Goal: Task Accomplishment & Management: Manage account settings

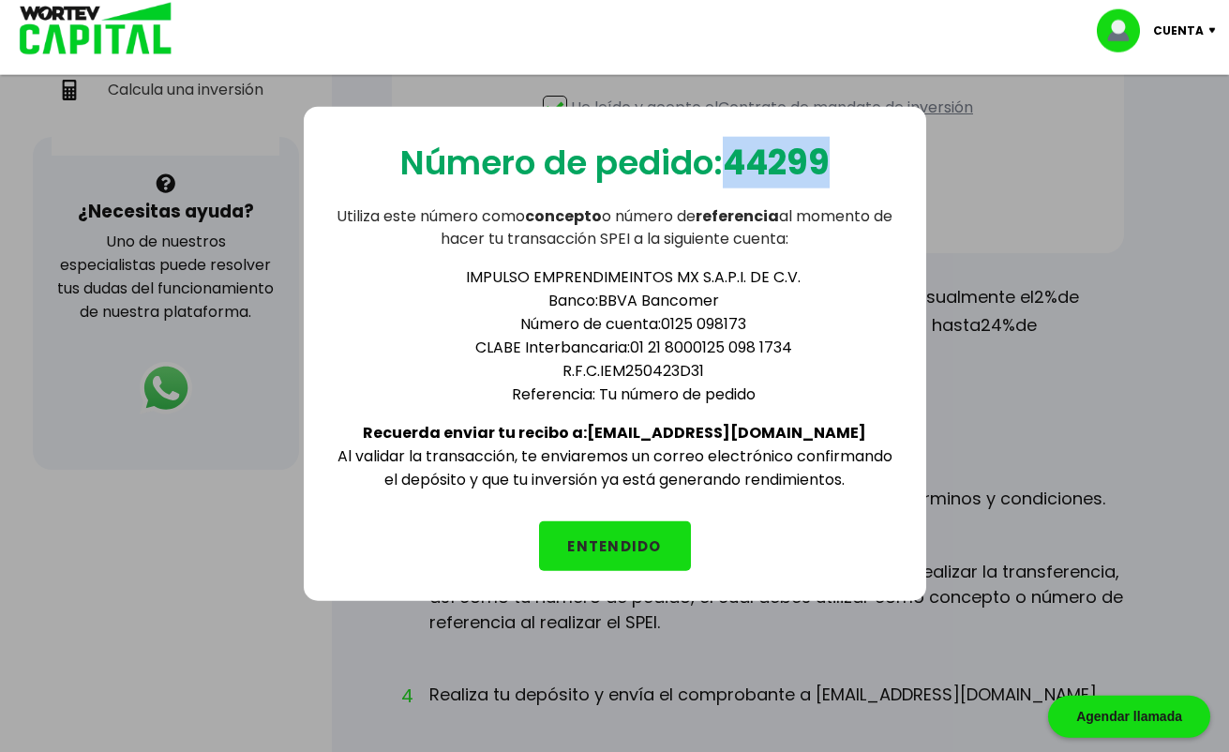
drag, startPoint x: 736, startPoint y: 161, endPoint x: 829, endPoint y: 172, distance: 93.5
click at [829, 172] on b "44299" at bounding box center [776, 163] width 107 height 48
click at [634, 543] on button "ENTENDIDO" at bounding box center [615, 546] width 152 height 50
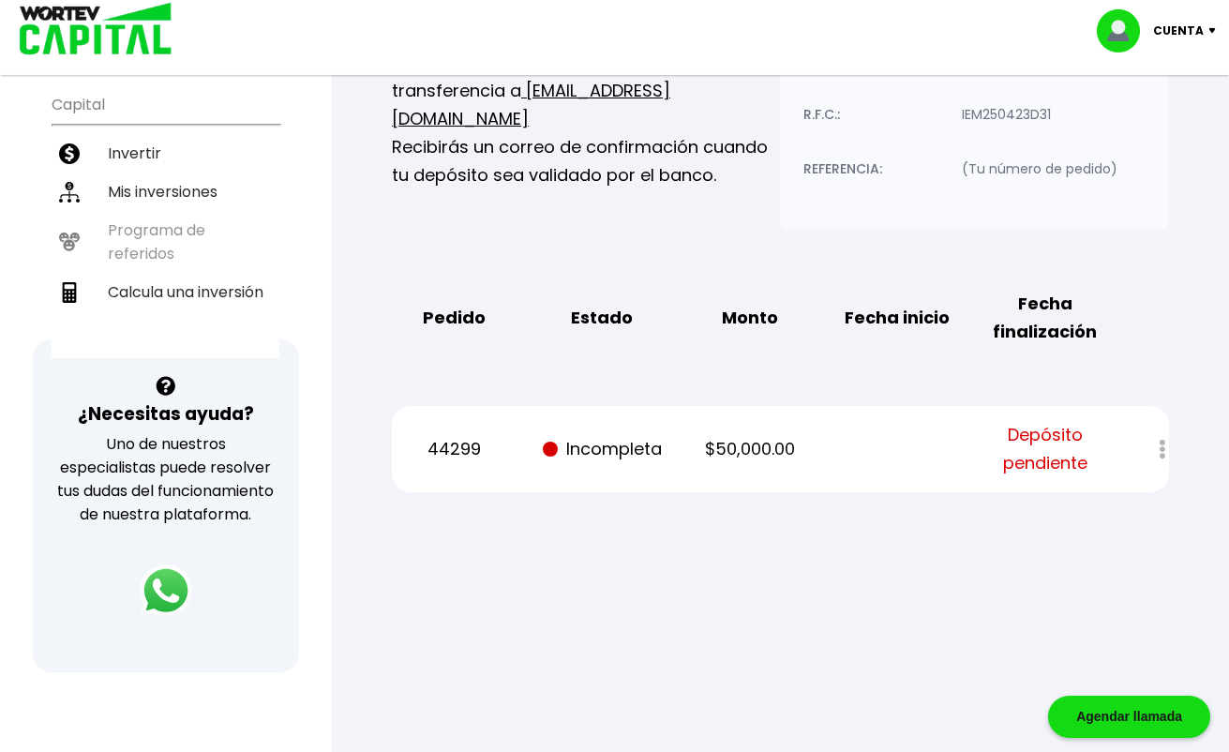
scroll to position [373, 0]
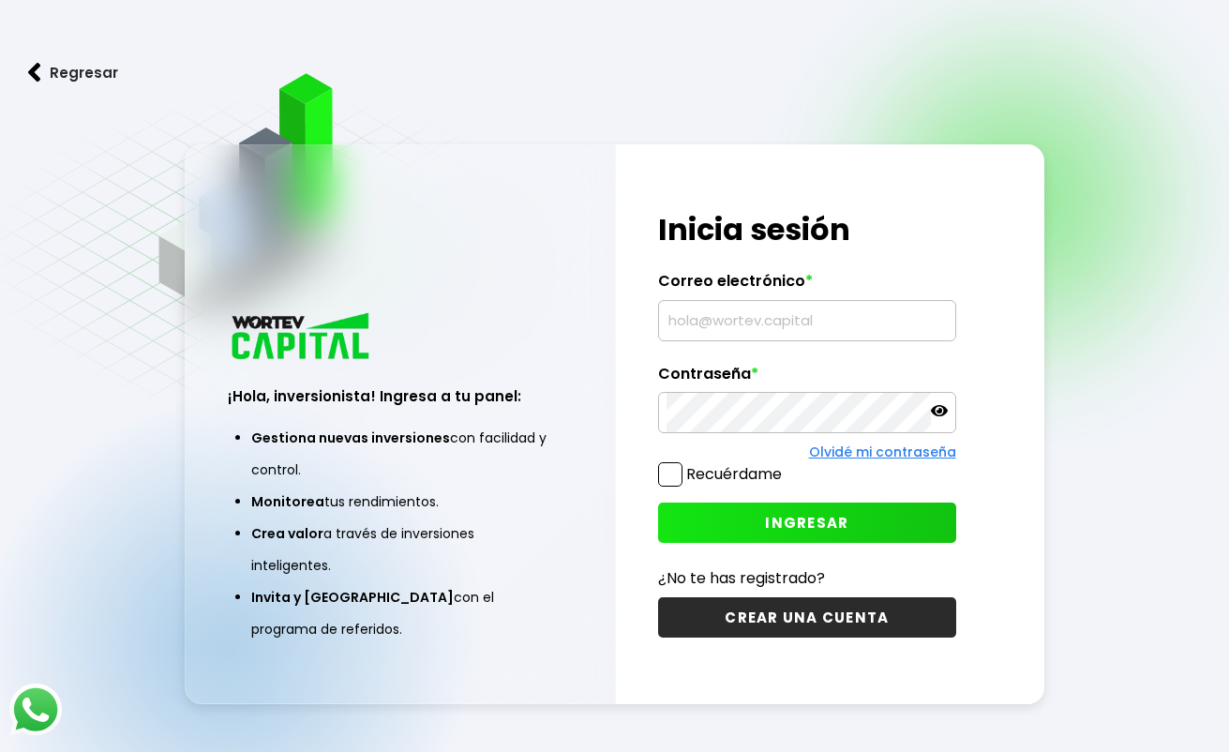
scroll to position [94, 0]
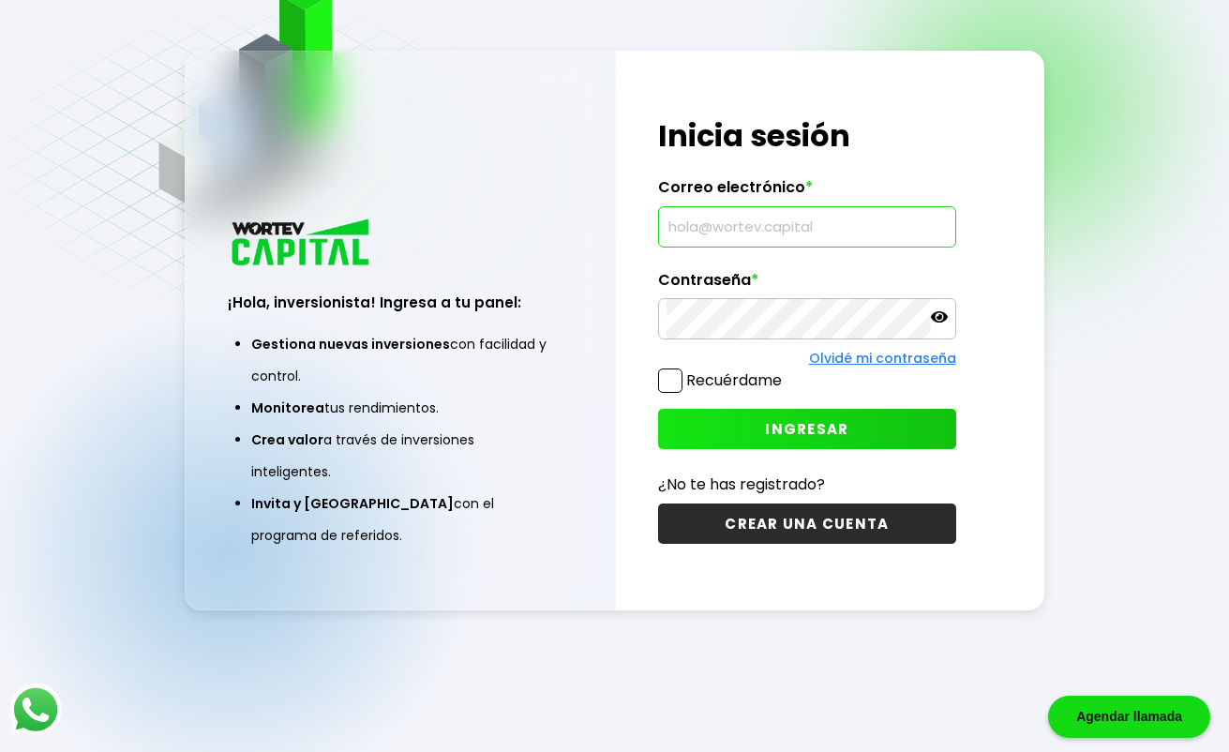
click at [680, 227] on input "text" at bounding box center [806, 226] width 280 height 39
type input "malewalls@gmail.com"
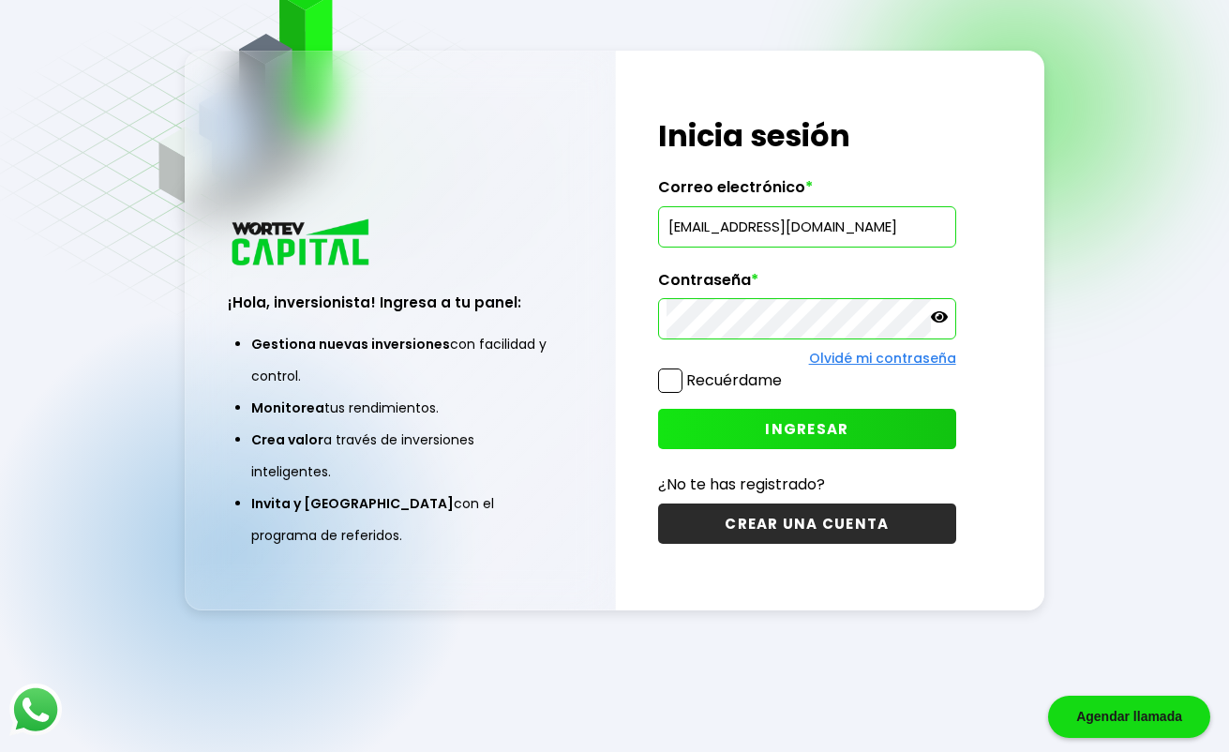
click at [779, 429] on span "INGRESAR" at bounding box center [806, 429] width 83 height 20
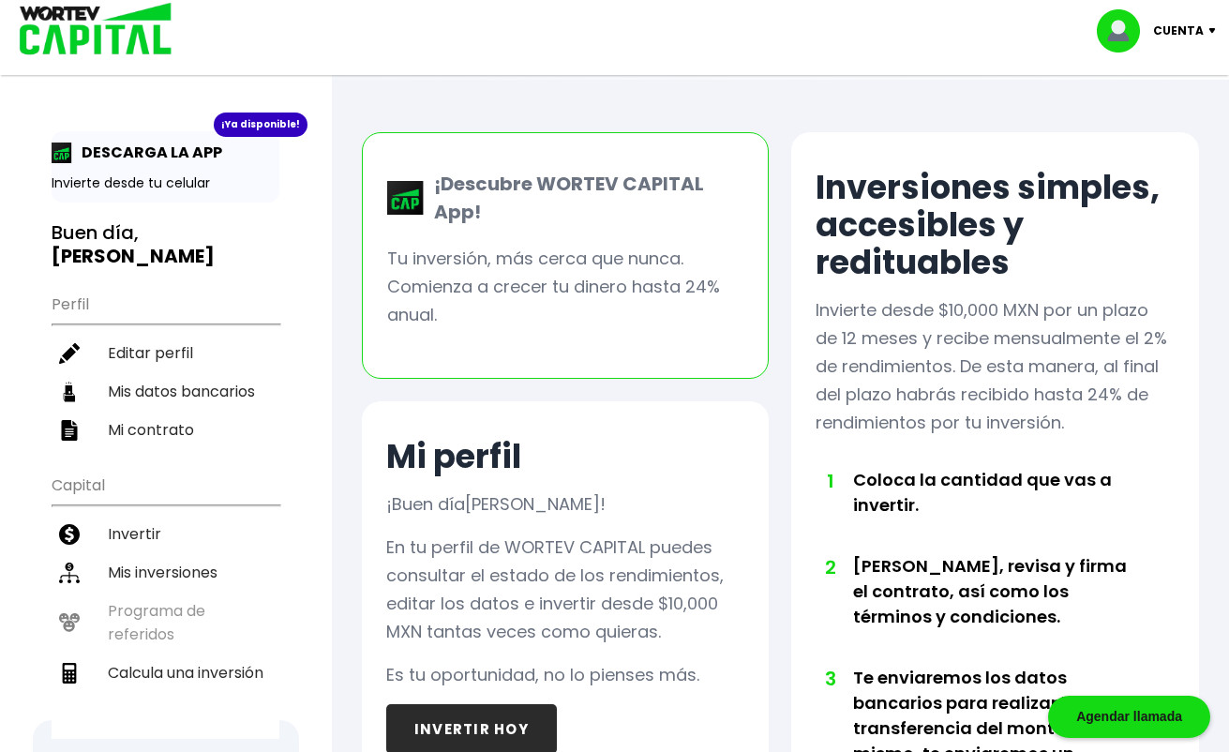
click at [1202, 30] on p "Cuenta" at bounding box center [1178, 31] width 51 height 28
click at [976, 56] on div "Cuenta Editar perfil Cerrar sesión" at bounding box center [614, 30] width 1229 height 61
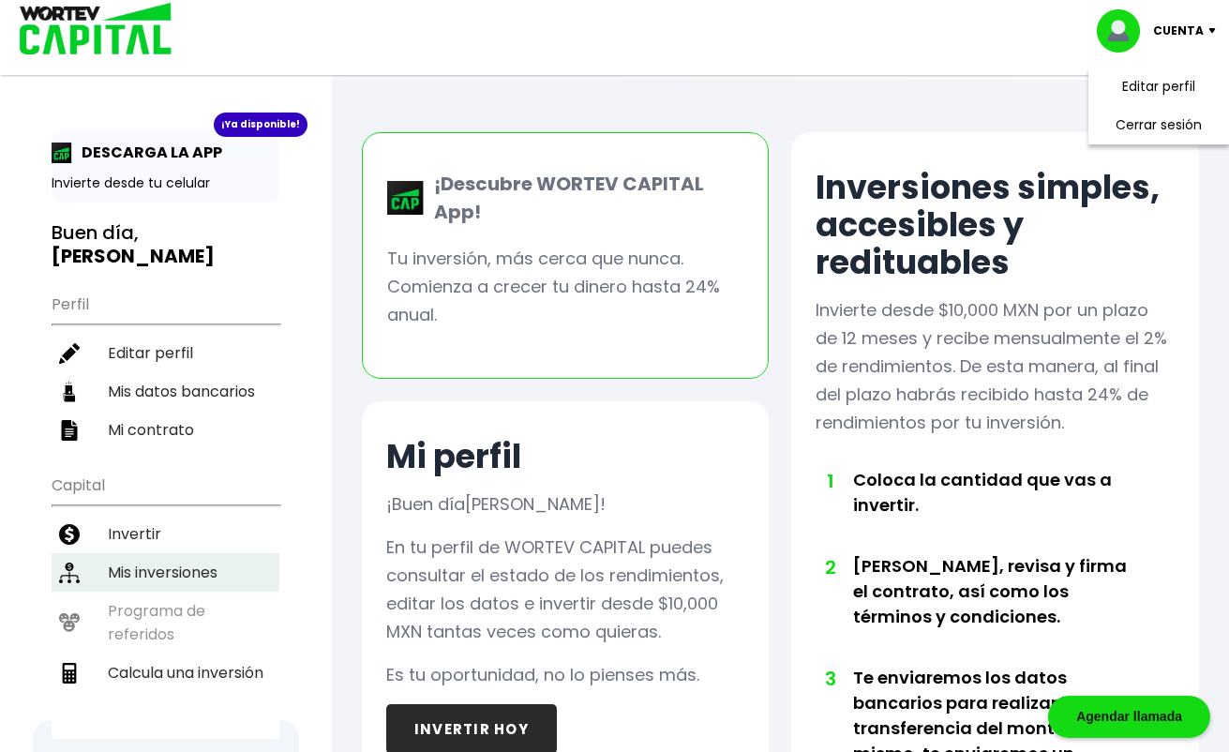
click at [133, 553] on li "Mis inversiones" at bounding box center [166, 572] width 228 height 38
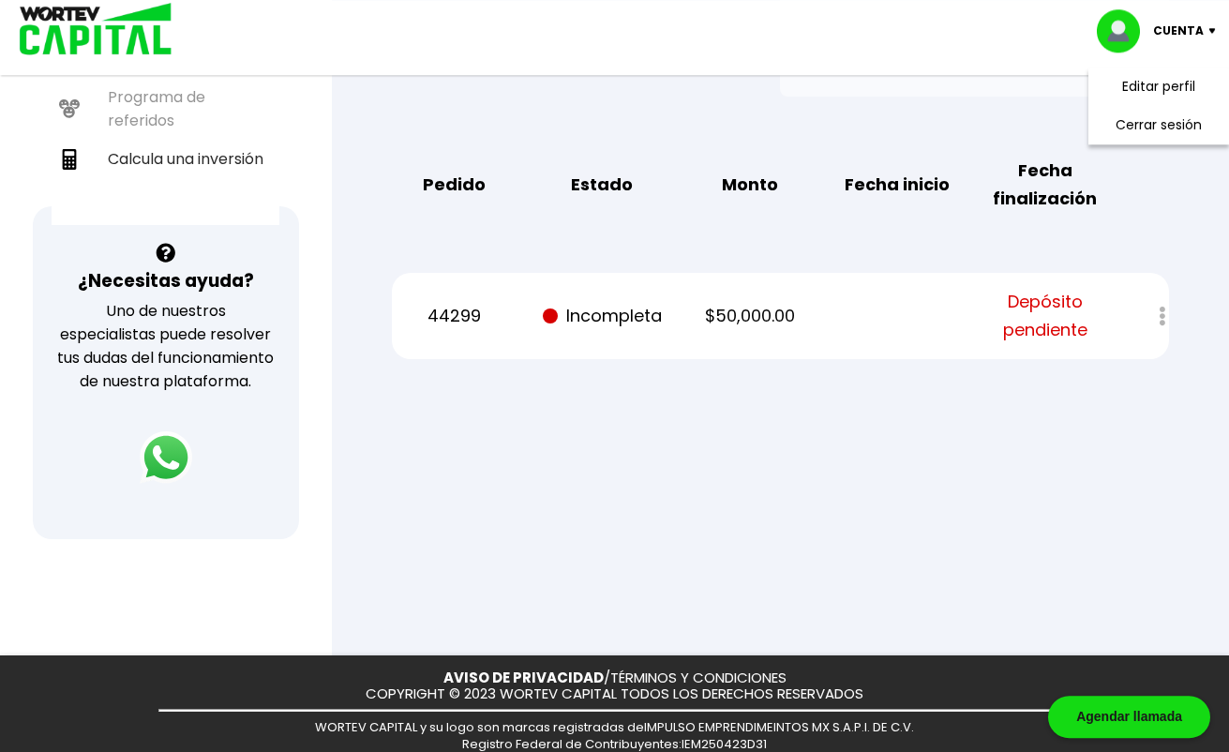
scroll to position [462, 0]
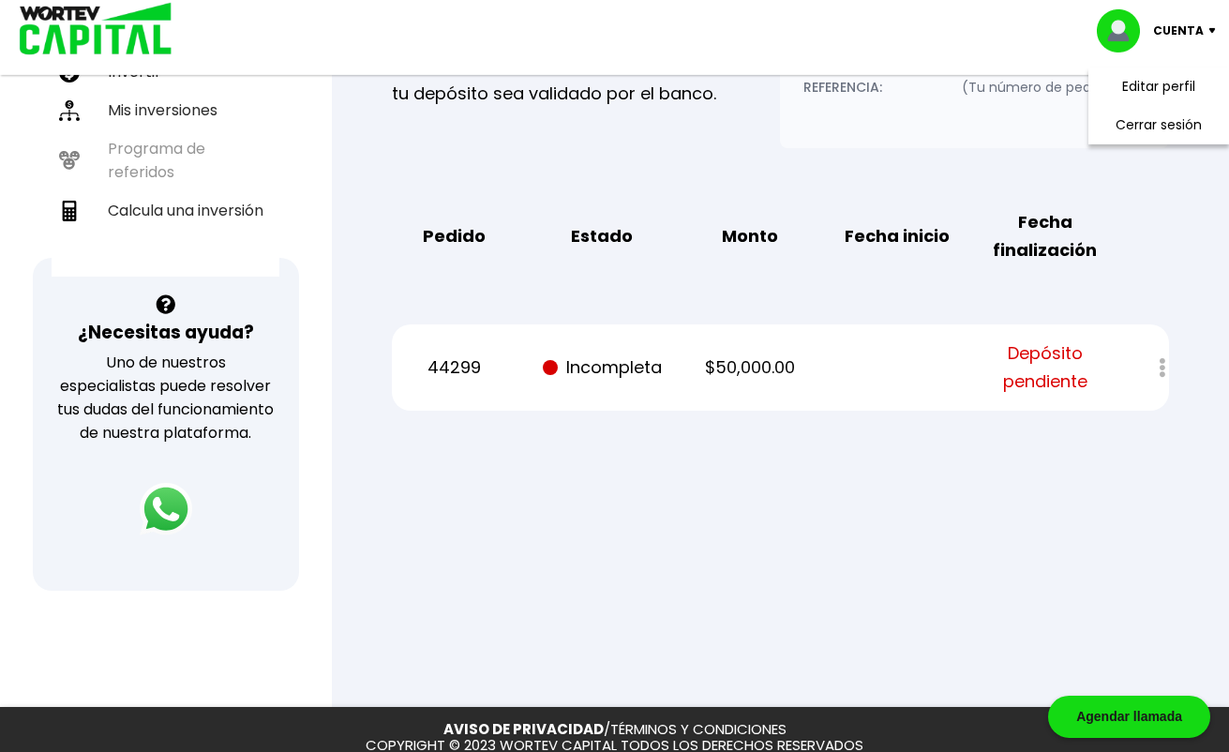
click at [1158, 368] on div at bounding box center [1149, 368] width 38 height 40
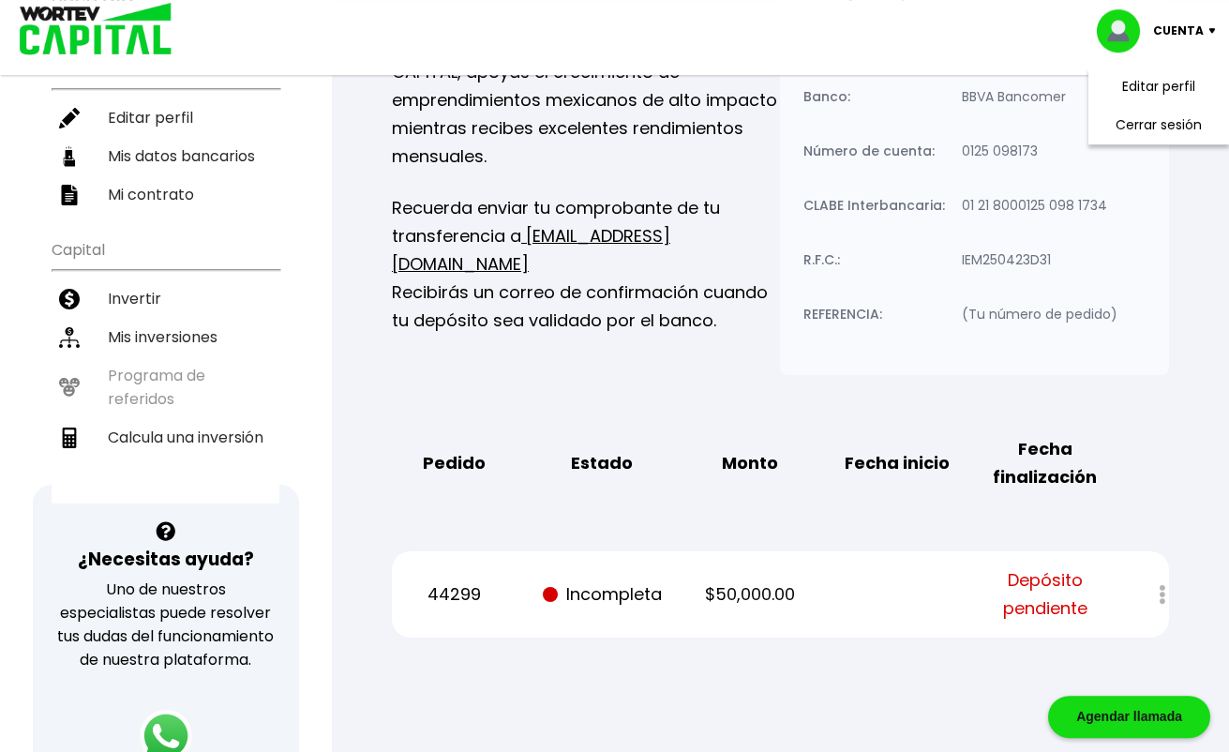
scroll to position [222, 0]
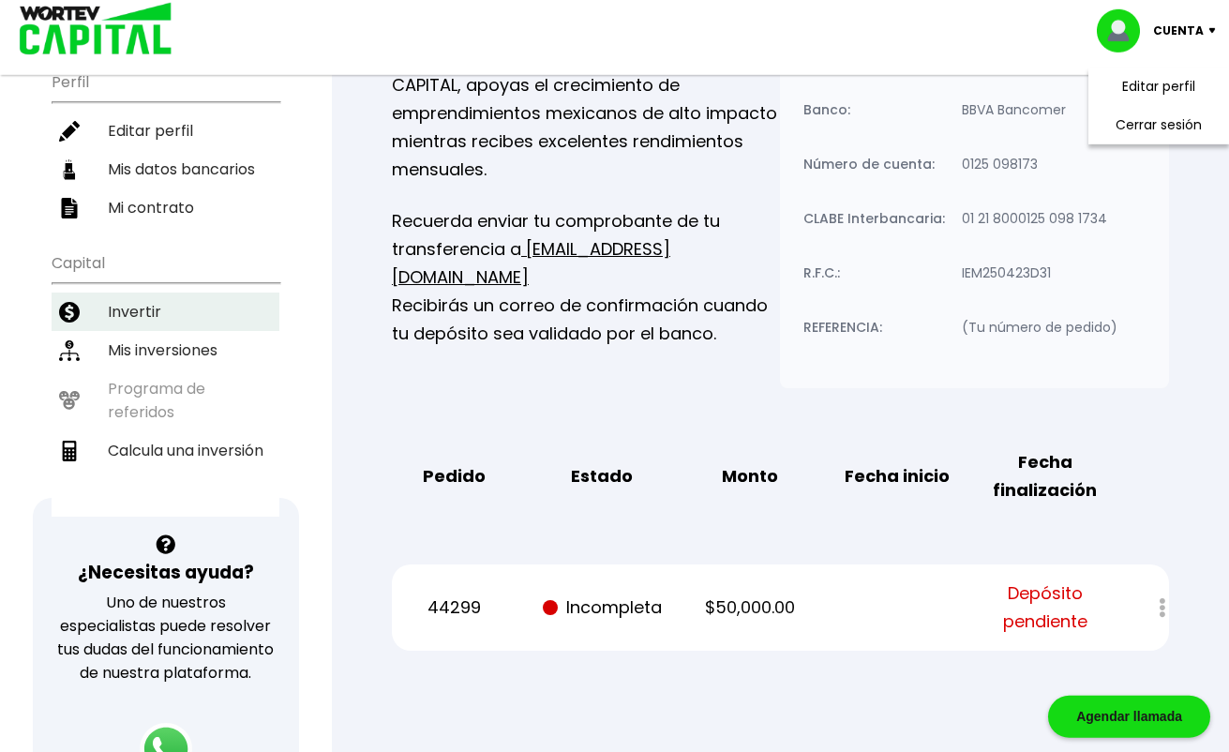
click at [161, 294] on li "Invertir" at bounding box center [166, 311] width 228 height 38
